Goal: Information Seeking & Learning: Learn about a topic

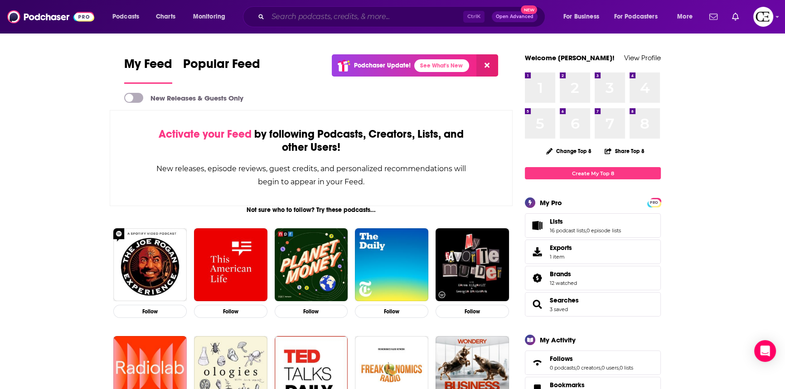
click at [367, 15] on input "Search podcasts, credits, & more..." at bounding box center [365, 17] width 195 height 14
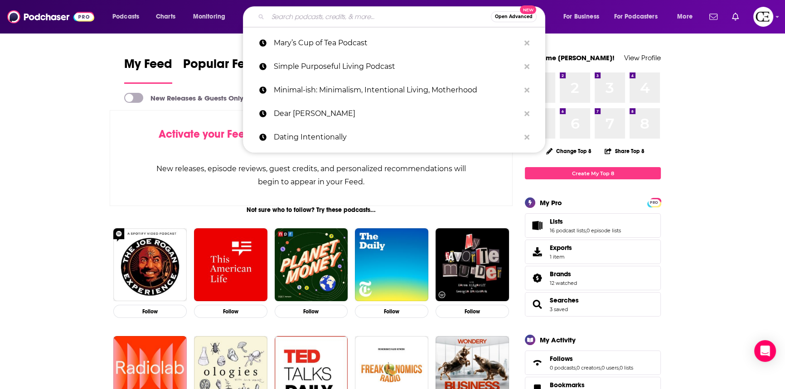
paste input "Dating Intentionally"
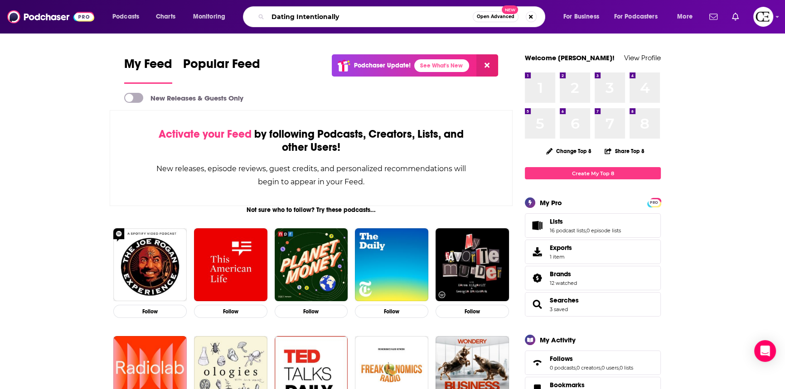
type input "Dating Intentionally"
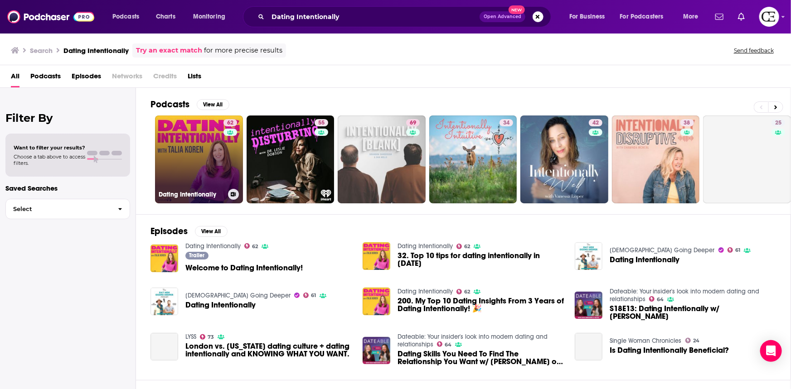
click at [207, 149] on link "62 Dating Intentionally" at bounding box center [199, 160] width 88 height 88
